Goal: Task Accomplishment & Management: Use online tool/utility

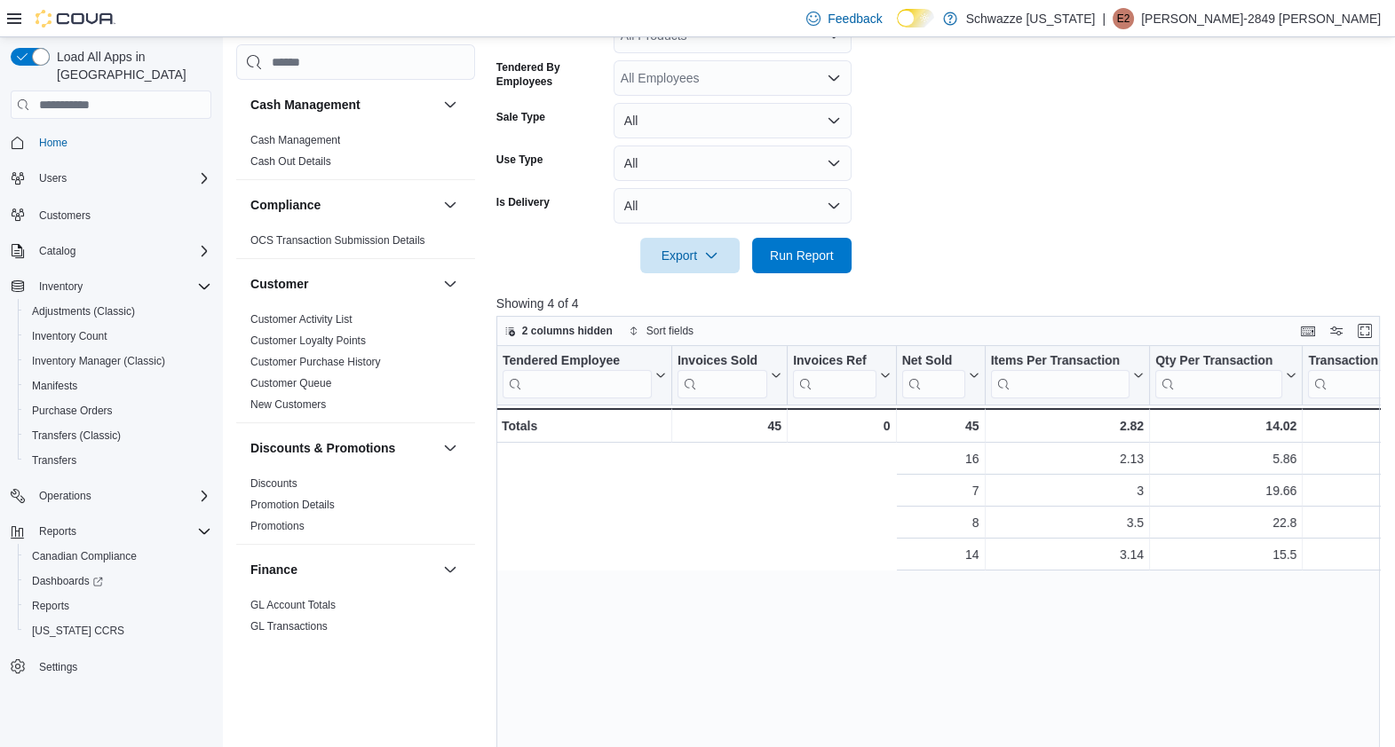
scroll to position [0, 590]
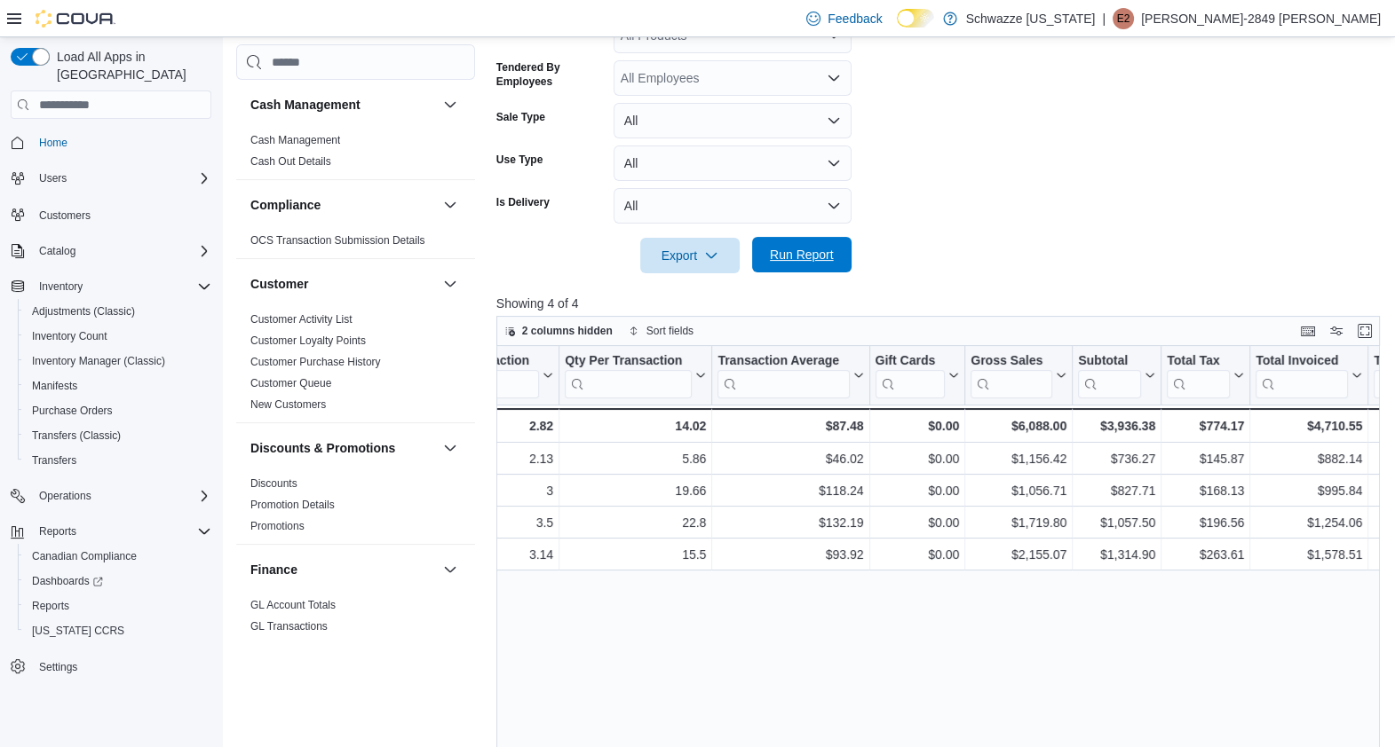
click at [808, 262] on span "Run Report" at bounding box center [802, 255] width 64 height 18
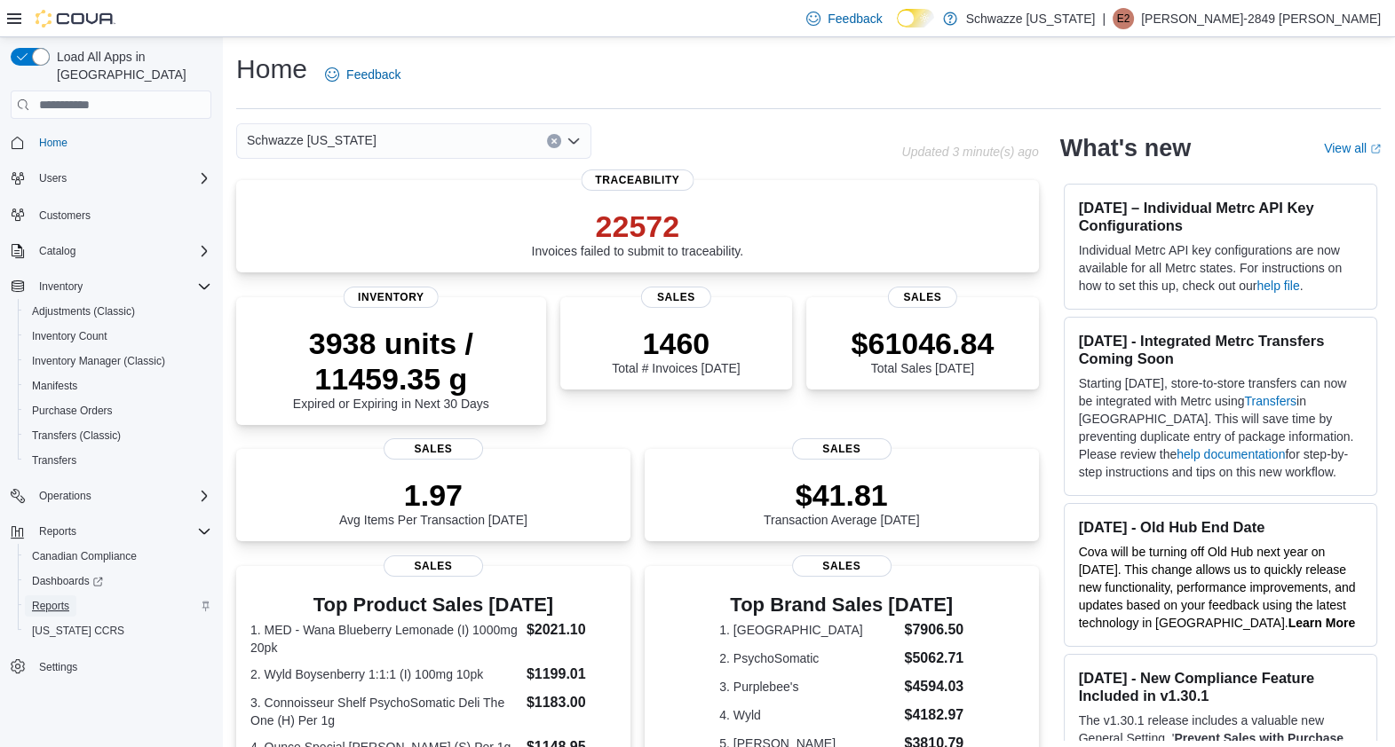
click at [67, 599] on span "Reports" at bounding box center [50, 606] width 37 height 14
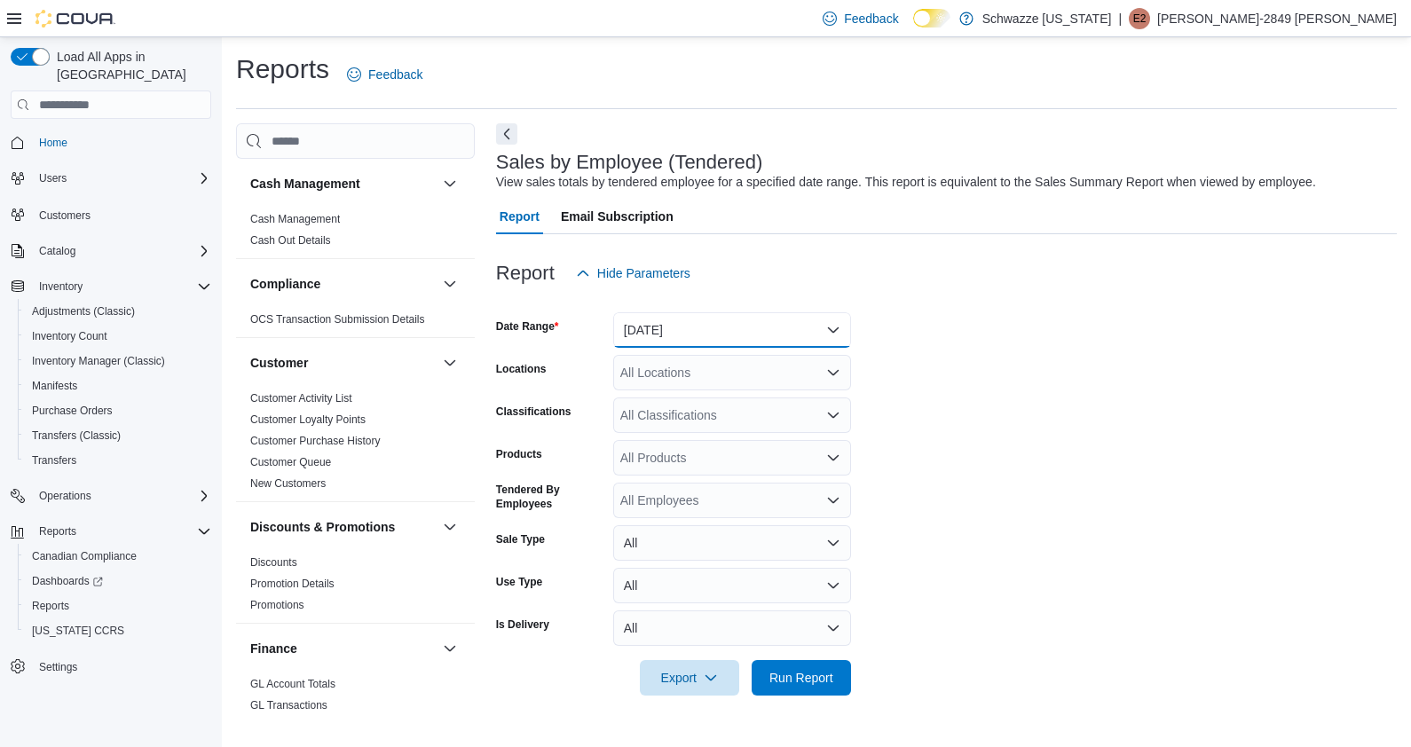
click at [745, 336] on button "[DATE]" at bounding box center [732, 330] width 238 height 36
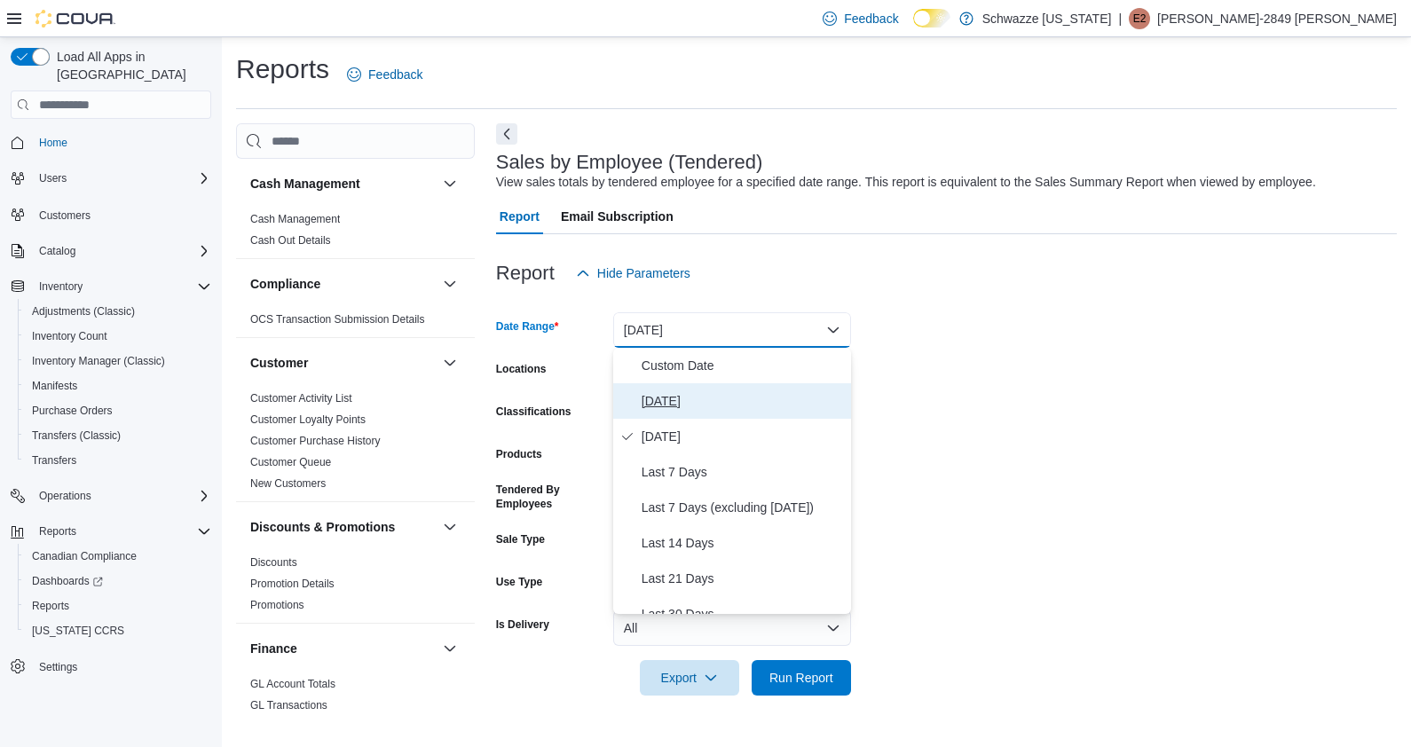
click at [693, 395] on span "[DATE]" at bounding box center [743, 401] width 202 height 21
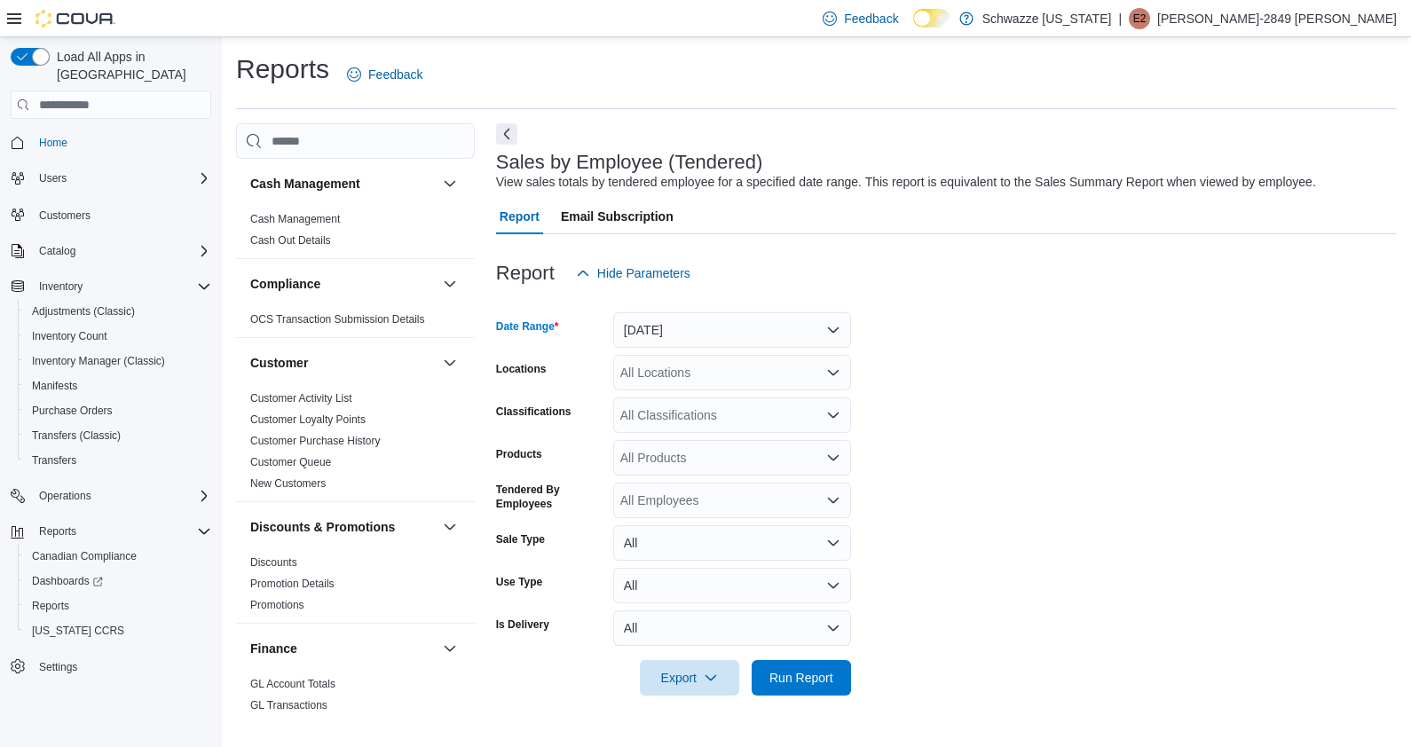
click at [795, 370] on div "All Locations" at bounding box center [732, 373] width 238 height 36
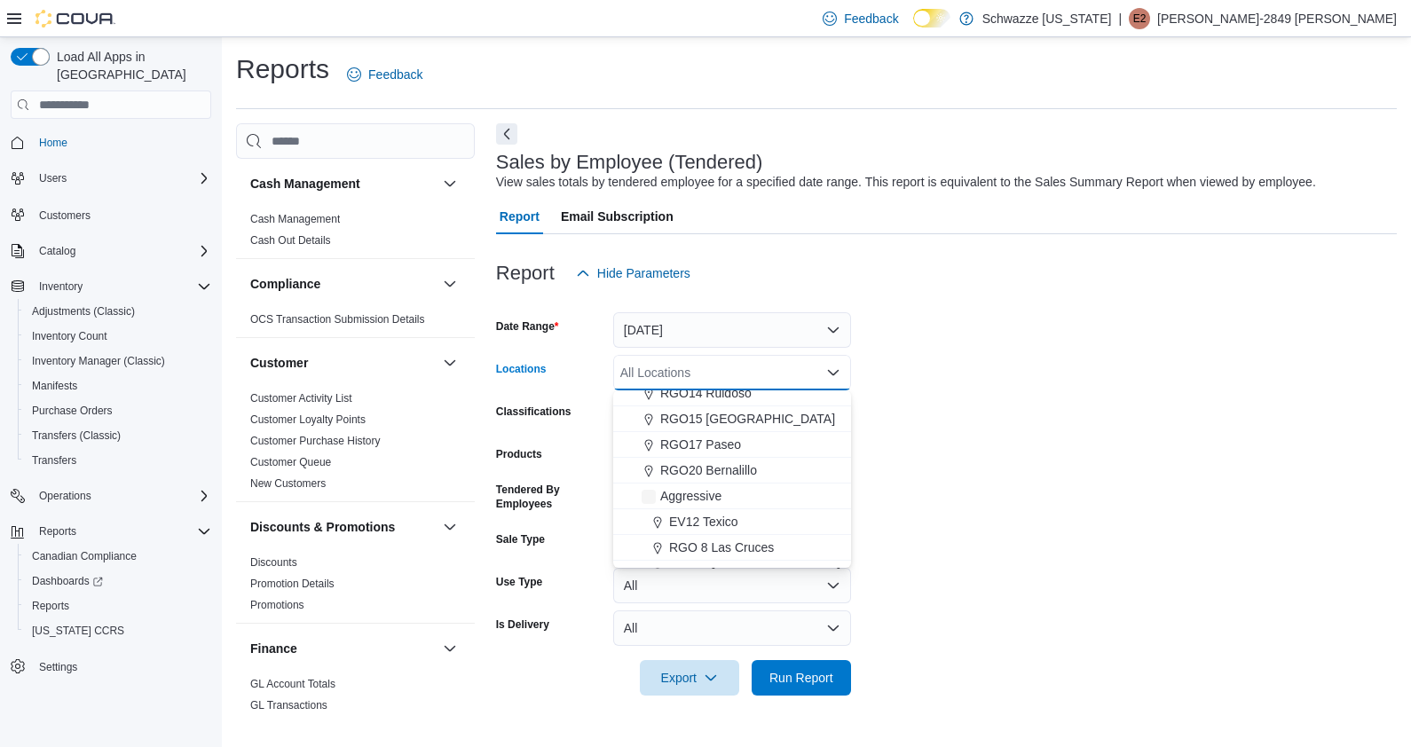
scroll to position [878, 0]
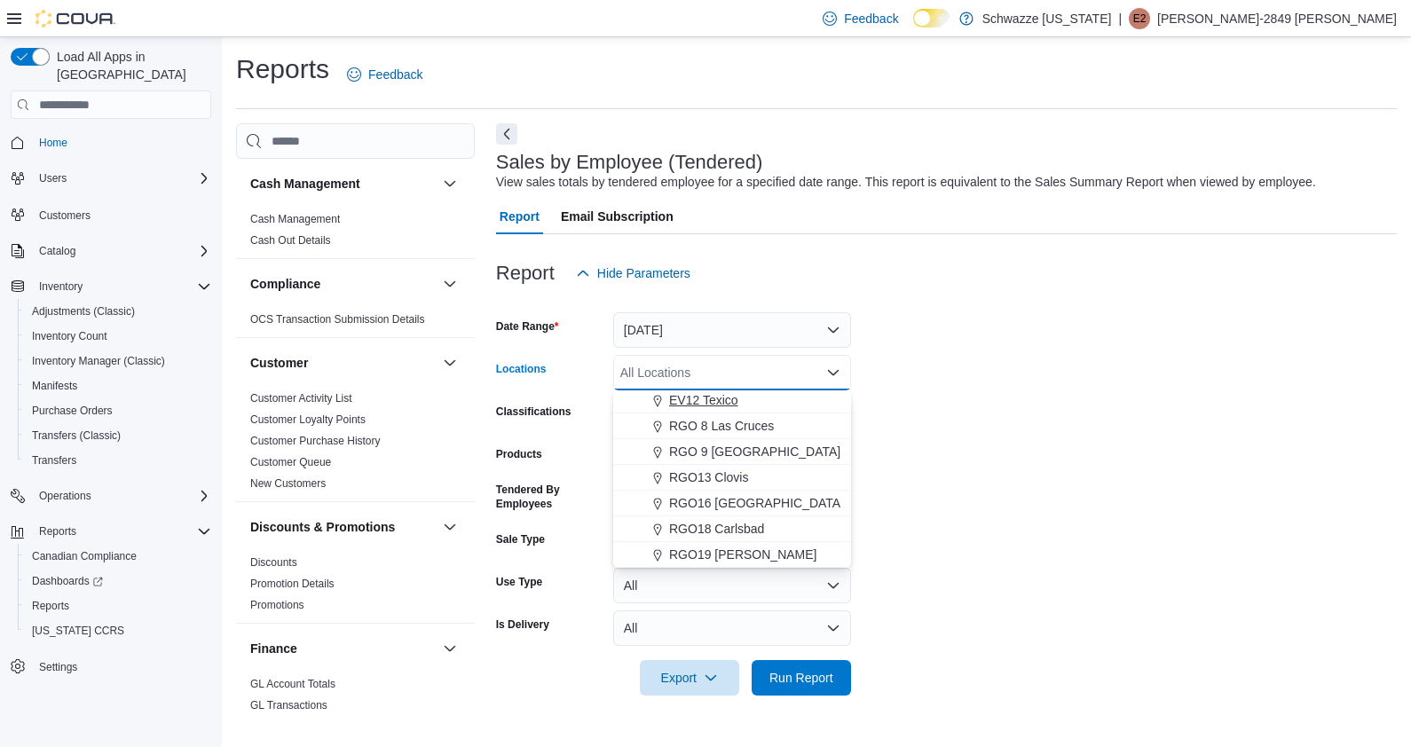
click at [731, 398] on span "EV12 Texico" at bounding box center [703, 400] width 69 height 18
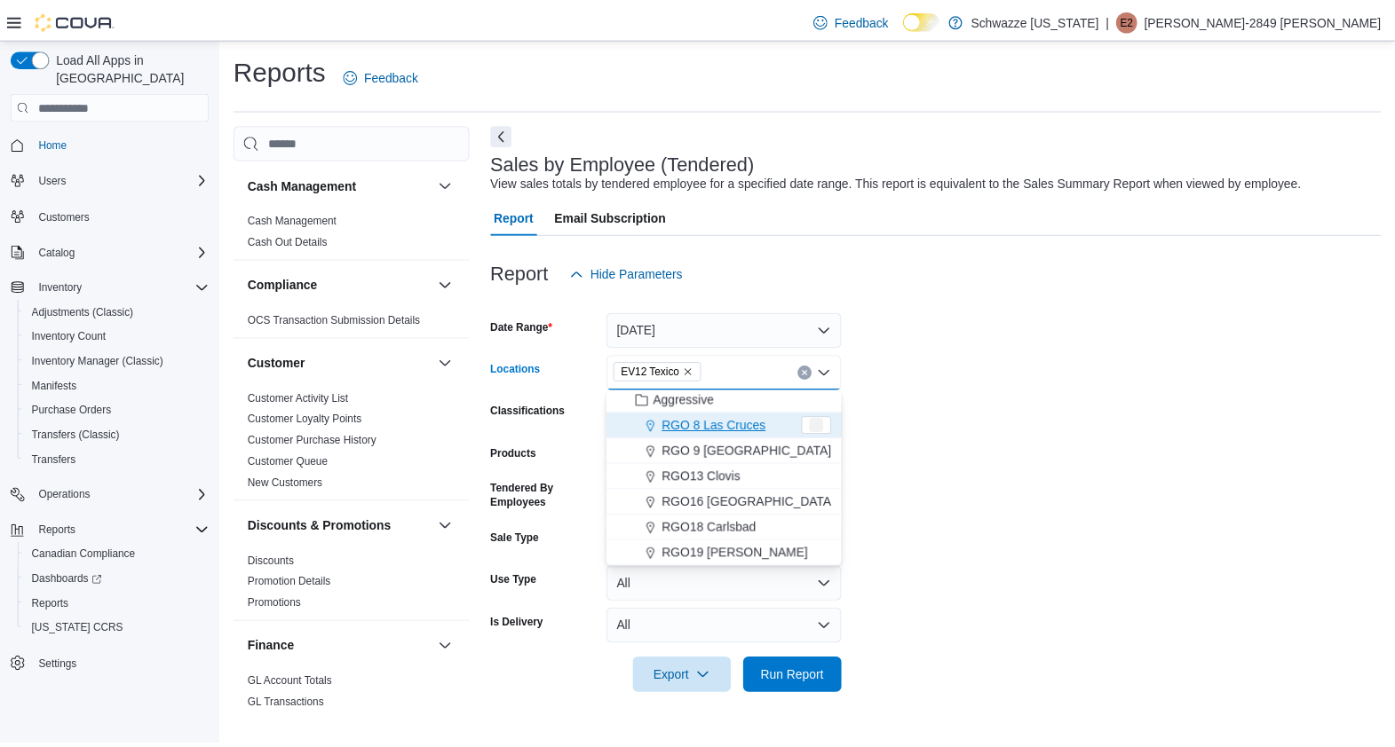
scroll to position [851, 0]
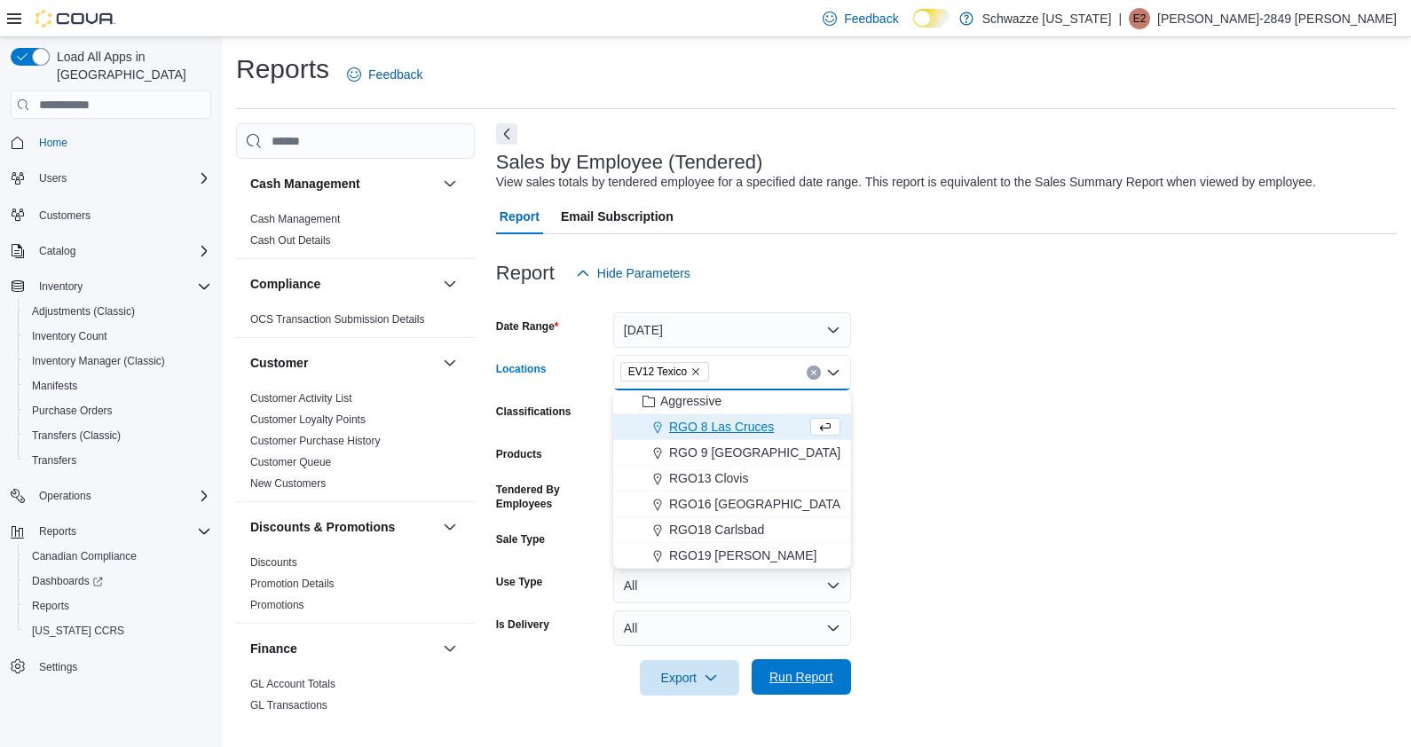
click at [805, 691] on span "Run Report" at bounding box center [801, 678] width 78 height 36
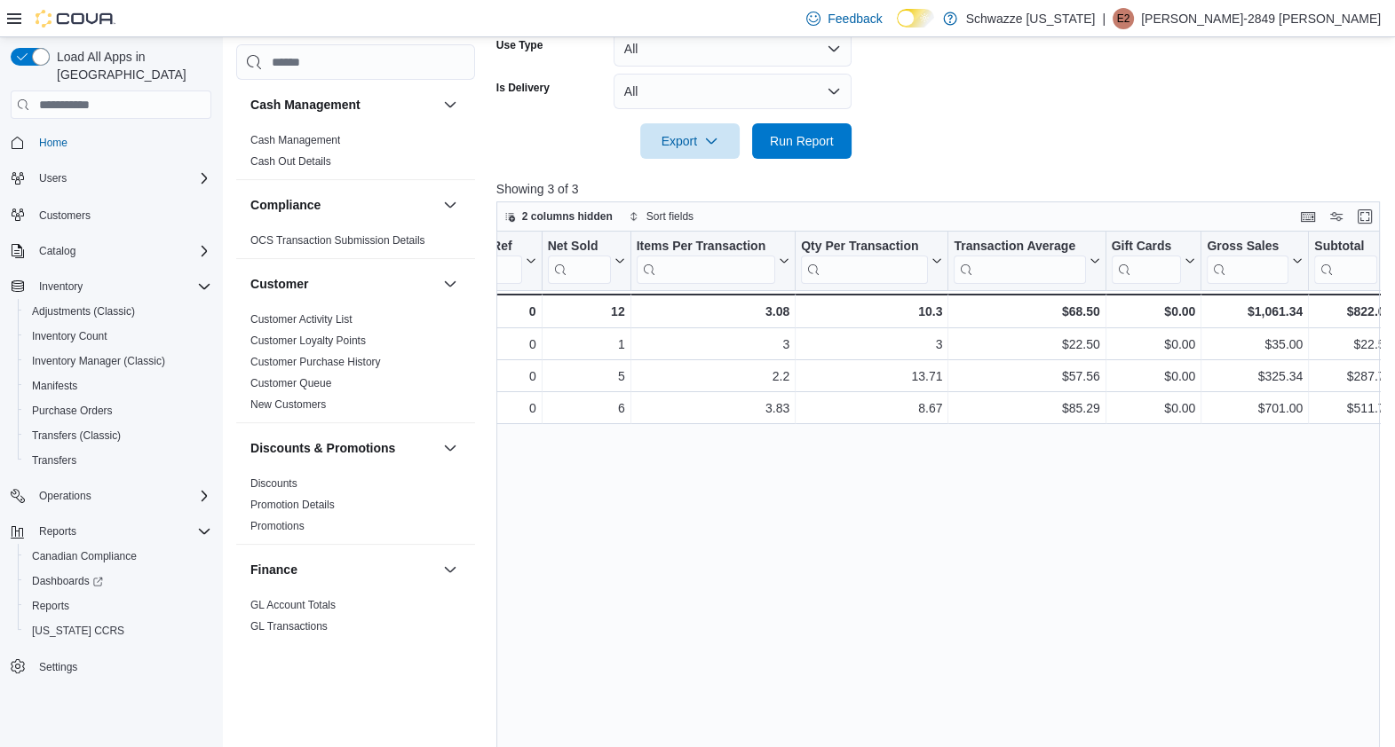
scroll to position [0, 357]
click at [809, 163] on div at bounding box center [942, 169] width 892 height 21
click at [828, 151] on span "Run Report" at bounding box center [801, 140] width 78 height 36
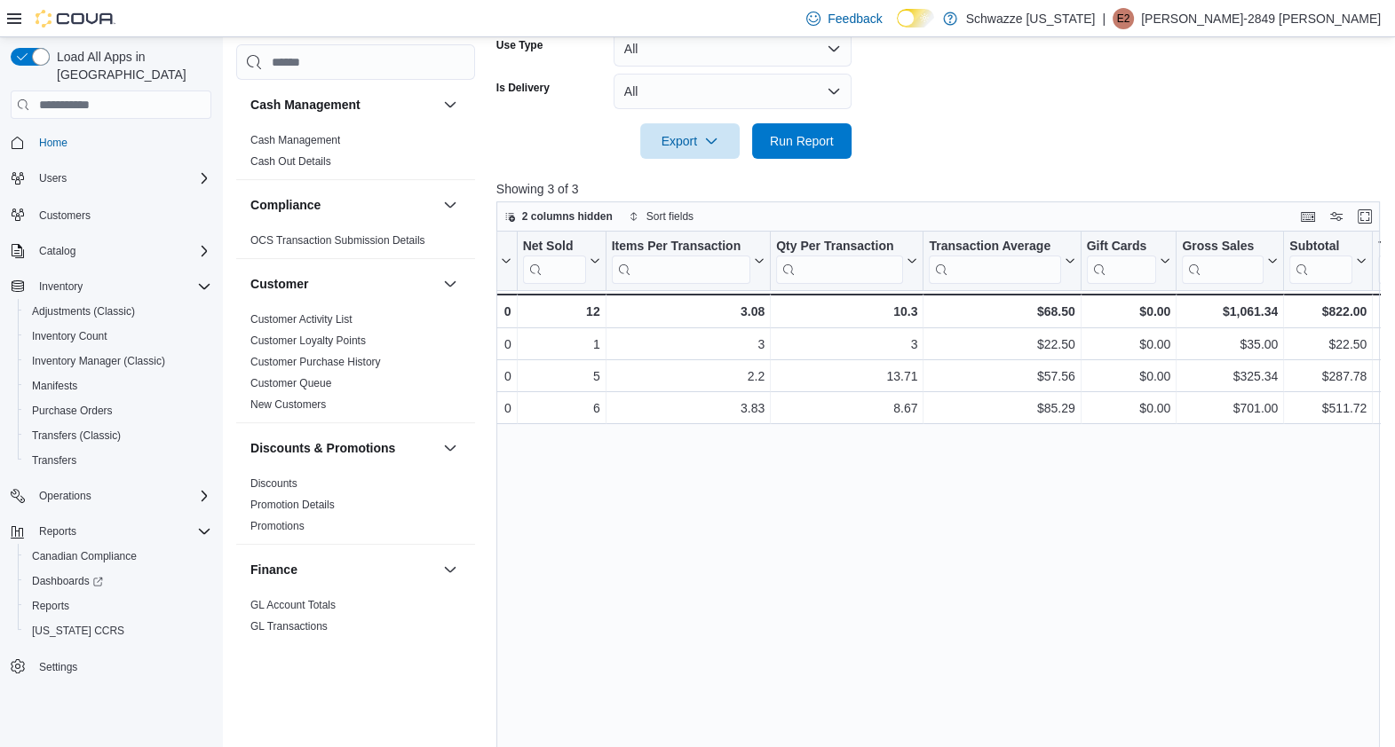
scroll to position [0, 381]
